Goal: Navigation & Orientation: Find specific page/section

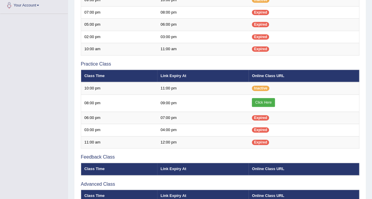
scroll to position [151, 0]
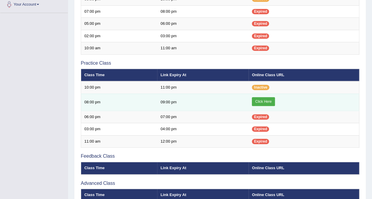
click at [262, 99] on link "Click Here" at bounding box center [263, 101] width 23 height 9
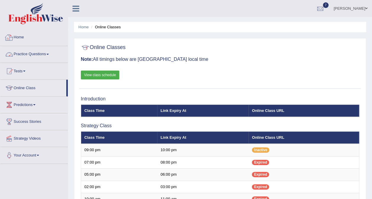
click at [46, 54] on link "Practice Questions" at bounding box center [33, 53] width 67 height 15
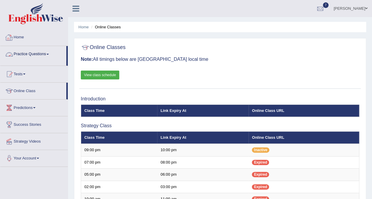
click at [46, 54] on link "Practice Questions" at bounding box center [33, 53] width 66 height 15
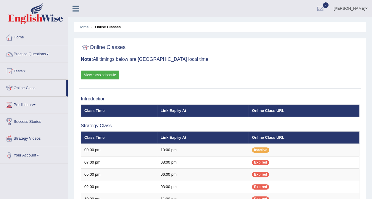
click at [46, 54] on link "Practice Questions" at bounding box center [33, 53] width 67 height 15
